Goal: Task Accomplishment & Management: Use online tool/utility

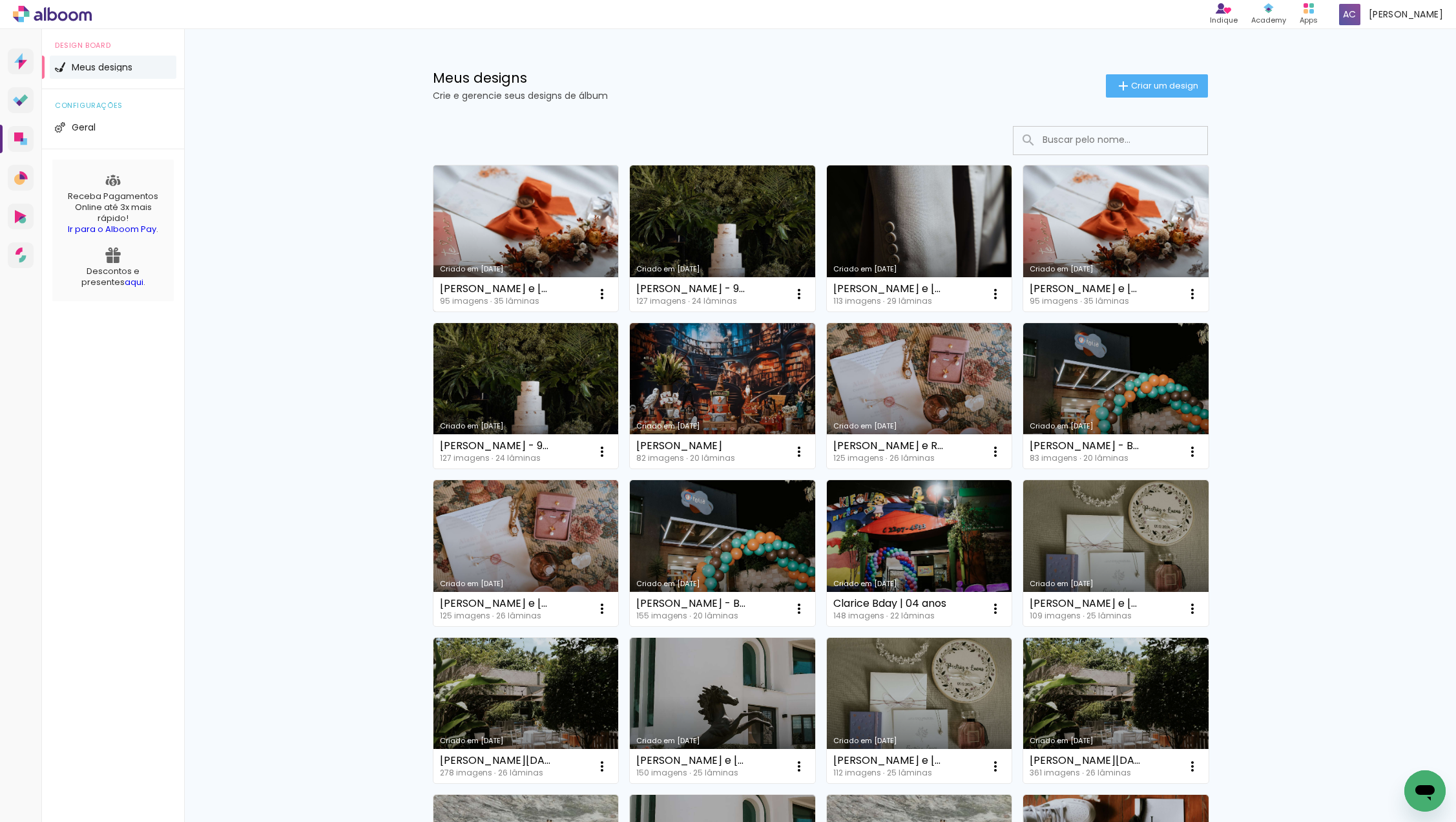
click at [594, 259] on link "Criado em [DATE]" at bounding box center [526, 238] width 186 height 146
